Goal: Find specific page/section: Find specific page/section

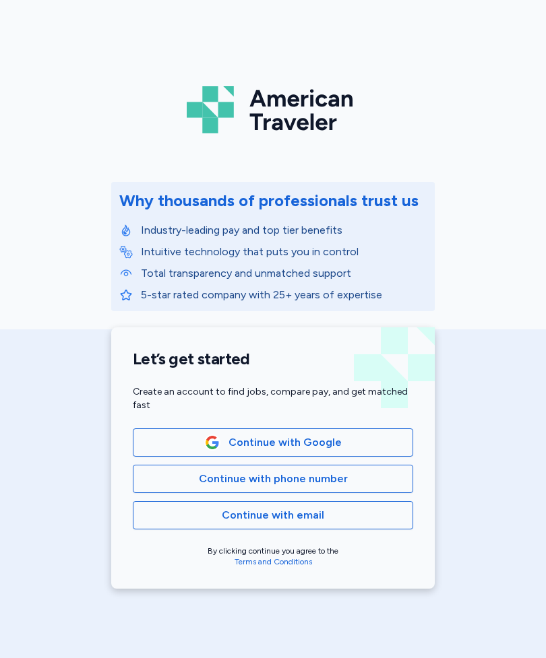
click at [26, 22] on div "American Traveler Why thousands of professionals trust us Industry-leading pay …" at bounding box center [273, 302] width 546 height 605
click at [24, 24] on div "American Traveler Why thousands of professionals trust us Industry-leading pay …" at bounding box center [273, 302] width 546 height 605
click at [22, 22] on div "American Traveler Why thousands of professionals trust us Industry-leading pay …" at bounding box center [273, 302] width 546 height 605
click at [24, 24] on div "American Traveler Why thousands of professionals trust us Industry-leading pay …" at bounding box center [273, 302] width 546 height 605
click at [393, 447] on span "Continue with Google" at bounding box center [272, 443] width 257 height 16
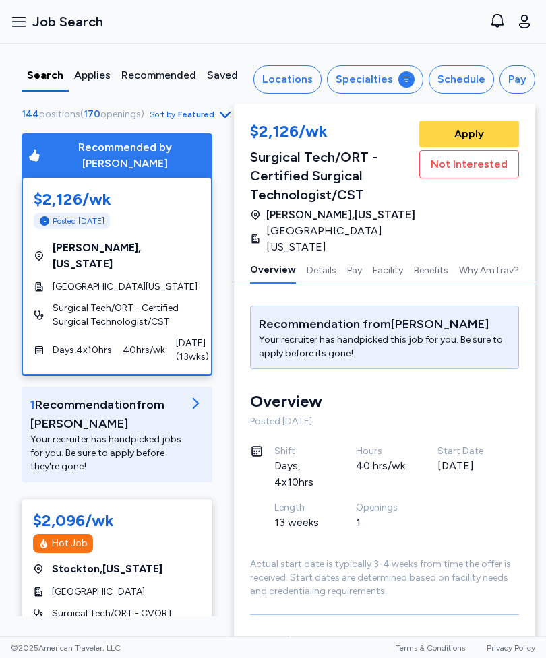
click at [21, 18] on icon "button" at bounding box center [19, 21] width 16 height 16
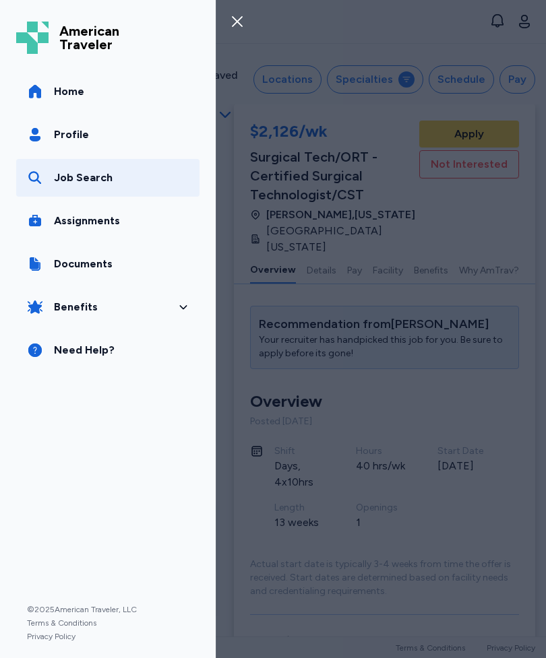
click at [94, 131] on link "Profile" at bounding box center [107, 135] width 183 height 38
